Goal: Navigation & Orientation: Understand site structure

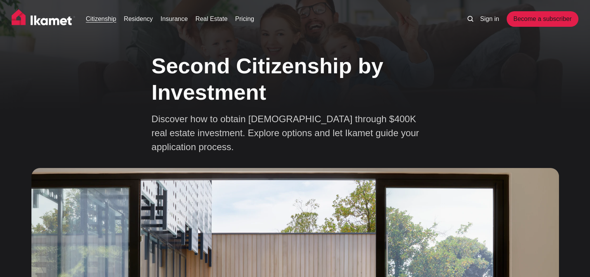
click at [161, 16] on link "Insurance" at bounding box center [174, 18] width 27 height 9
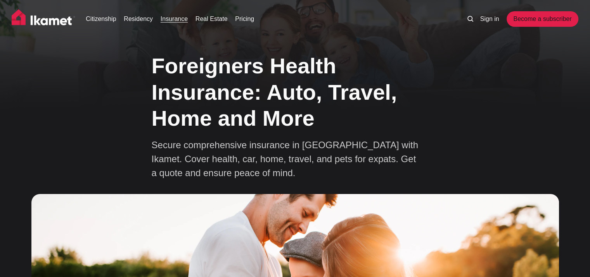
click at [25, 17] on img at bounding box center [44, 18] width 64 height 19
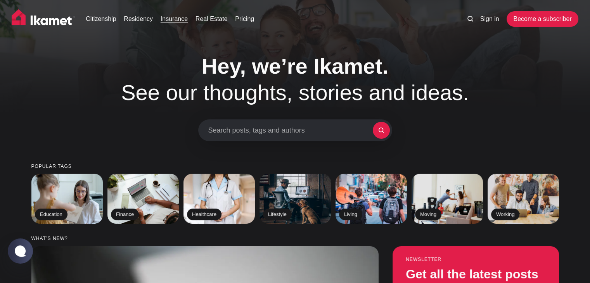
click at [175, 19] on link "Insurance" at bounding box center [174, 18] width 27 height 9
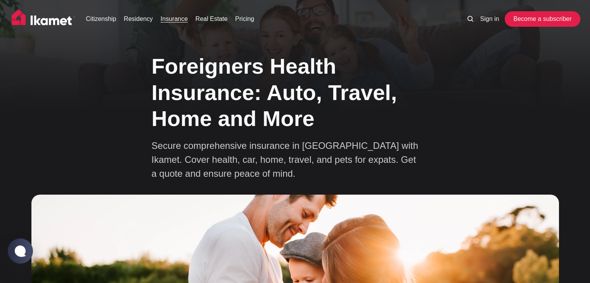
click at [558, 17] on link "Become a subscriber" at bounding box center [541, 19] width 71 height 16
click at [134, 19] on link "Residency" at bounding box center [138, 18] width 29 height 9
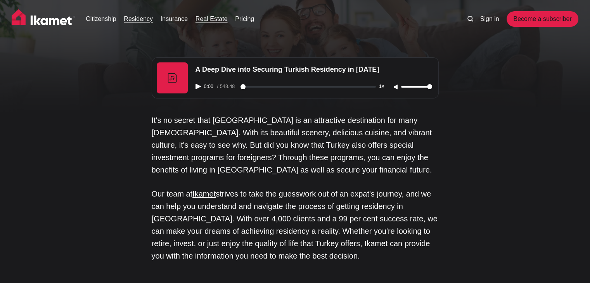
click at [197, 14] on link "Real Estate" at bounding box center [211, 18] width 32 height 9
